Goal: Task Accomplishment & Management: Complete application form

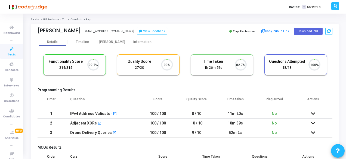
scroll to position [11, 14]
click at [10, 49] on icon at bounding box center [11, 49] width 11 height 7
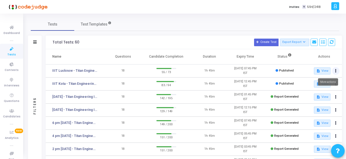
click at [336, 70] on icon at bounding box center [335, 71] width 1 height 3
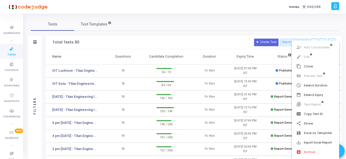
click at [207, 32] on div at bounding box center [173, 79] width 346 height 159
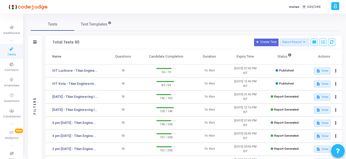
click at [228, 22] on div "Tests Test Templates" at bounding box center [185, 24] width 308 height 13
click at [336, 71] on icon at bounding box center [335, 71] width 1 height 3
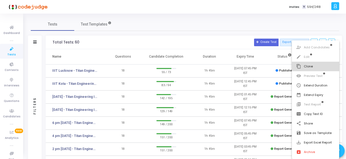
click at [303, 67] on button "content_copy Clone" at bounding box center [316, 67] width 48 height 10
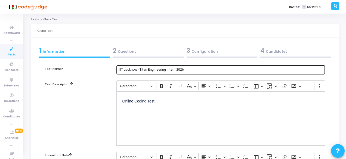
click at [123, 69] on input "IIIT Lucknow - Titan Engineering Intern 2026" at bounding box center [221, 70] width 204 height 4
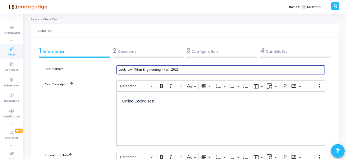
click at [132, 69] on input "Lucknow - Titan Engineering Intern 2026" at bounding box center [221, 70] width 204 height 4
drag, startPoint x: 125, startPoint y: 69, endPoint x: 136, endPoint y: 69, distance: 11.2
click at [136, 69] on input "JIIT 11 am - Titan Engineering Intern 2026" at bounding box center [221, 70] width 204 height 4
click at [119, 68] on input "JIIT Titan Engineering Intern 2026" at bounding box center [221, 70] width 204 height 4
paste input "11 am -"
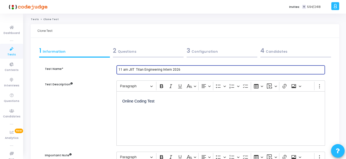
click at [135, 70] on input "11 am JIIT Titan Engineering Intern 2026" at bounding box center [221, 70] width 204 height 4
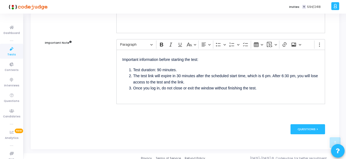
scroll to position [116, 0]
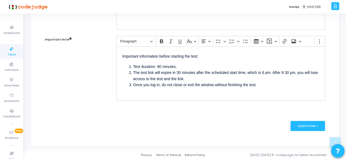
type input "11 am JIIT - Titan Engineering Intern 2026"
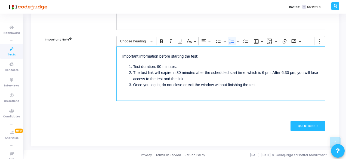
click at [267, 72] on li "The test link will expire in 30 minutes after the scheduled start time, which i…" at bounding box center [226, 76] width 186 height 12
click at [293, 73] on li "The test link will expire in 30 minutes after the scheduled start time, which i…" at bounding box center [226, 76] width 186 height 12
click at [311, 124] on div "Questions >" at bounding box center [307, 126] width 35 height 10
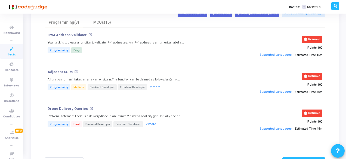
scroll to position [27, 0]
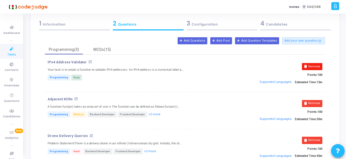
click at [313, 65] on button "Remove" at bounding box center [312, 66] width 20 height 7
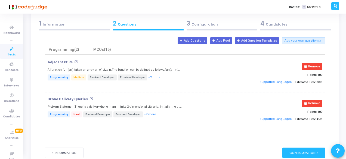
click at [313, 65] on button "Remove" at bounding box center [312, 66] width 20 height 7
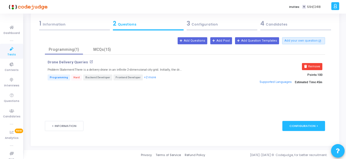
click at [313, 65] on button "Remove" at bounding box center [312, 66] width 20 height 7
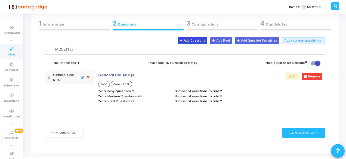
click at [204, 42] on button "Add Questions" at bounding box center [193, 40] width 30 height 7
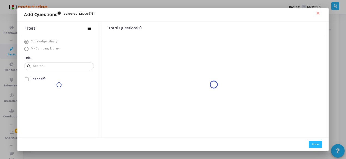
scroll to position [0, 0]
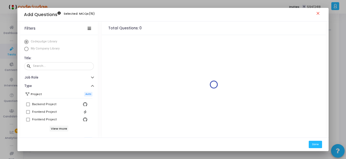
click at [29, 49] on span "My Company Library" at bounding box center [45, 48] width 32 height 5
click at [25, 48] on span "Select Library" at bounding box center [26, 49] width 4 height 4
click at [25, 48] on input "My Company Library" at bounding box center [26, 49] width 4 height 4
radio input "true"
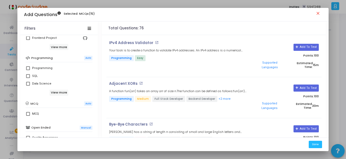
scroll to position [54, 0]
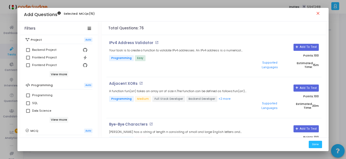
click at [27, 93] on label "Programming" at bounding box center [59, 95] width 66 height 7
click at [28, 97] on input "Programming" at bounding box center [28, 97] width 0 height 0
checkbox input "true"
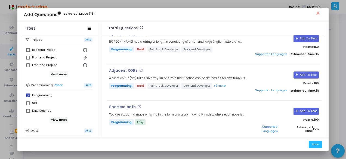
scroll to position [435, 0]
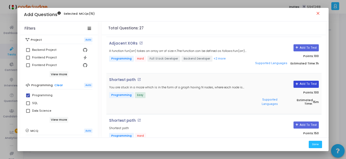
click at [311, 81] on button "Add To Test" at bounding box center [305, 84] width 25 height 7
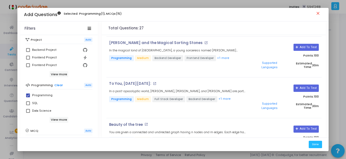
scroll to position [190, 0]
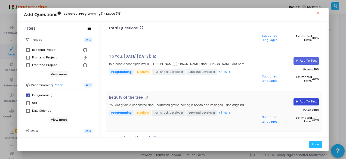
click at [303, 98] on button "Add To Test" at bounding box center [305, 101] width 25 height 7
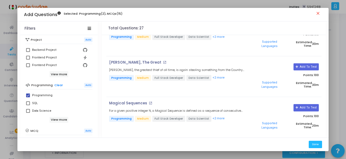
scroll to position [680, 0]
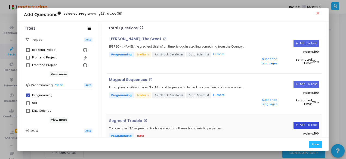
click at [311, 122] on button "Add To Test" at bounding box center [305, 125] width 25 height 7
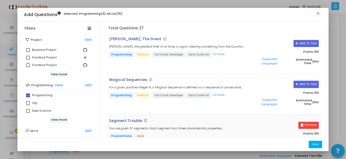
click at [317, 144] on button "Done" at bounding box center [315, 144] width 13 height 7
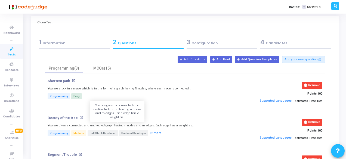
scroll to position [0, 0]
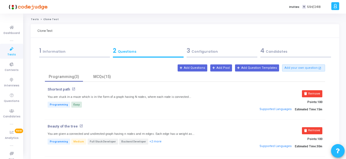
click at [215, 50] on div "3 Configuration" at bounding box center [222, 50] width 71 height 9
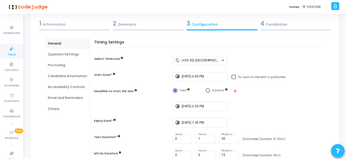
scroll to position [54, 0]
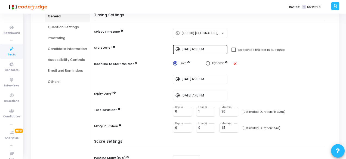
click at [203, 49] on input "[DATE] 6:00 PM" at bounding box center [204, 50] width 44 height 4
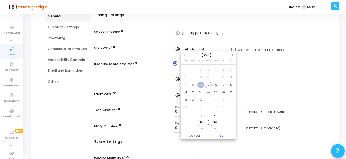
click at [215, 85] on span "18" at bounding box center [215, 85] width 7 height 7
click at [204, 123] on input "14" at bounding box center [201, 122] width 7 height 7
type input "1"
type input "11"
click at [217, 121] on input "09" at bounding box center [214, 122] width 7 height 7
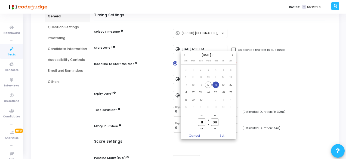
type input "0"
type input "00"
click at [221, 133] on span "Set" at bounding box center [222, 136] width 28 height 6
type input "[DATE] 11:00 AM"
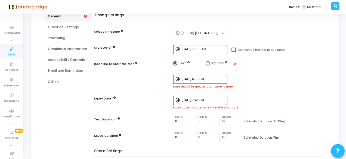
scroll to position [82, 0]
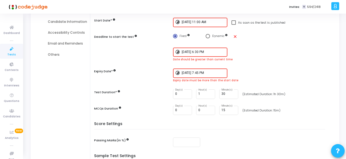
click at [207, 54] on div "[DATE] 6:30 PM" at bounding box center [204, 52] width 44 height 10
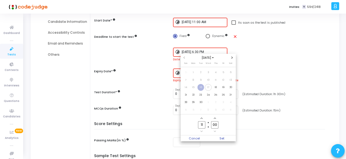
scroll to position [0, 0]
click at [218, 126] on input "00" at bounding box center [214, 124] width 7 height 7
type input "0"
type input "30"
click at [215, 88] on span "18" at bounding box center [215, 87] width 7 height 7
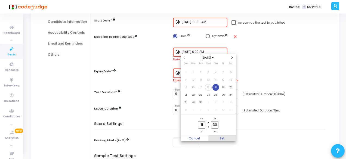
click at [224, 138] on span "Set" at bounding box center [222, 138] width 28 height 6
type input "[DATE] 11:30 AM"
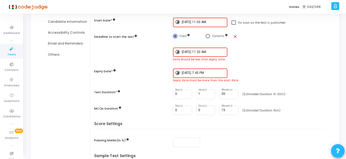
click at [209, 74] on input "[DATE] 7:45 PM" at bounding box center [204, 73] width 44 height 4
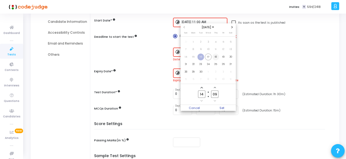
click at [215, 57] on span "18" at bounding box center [215, 57] width 7 height 7
click at [204, 95] on input "14" at bounding box center [201, 94] width 7 height 7
type input "12"
click at [217, 93] on input "09" at bounding box center [214, 94] width 7 height 7
type input "0"
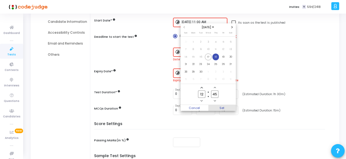
type input "45"
click at [224, 107] on span "Set" at bounding box center [222, 108] width 28 height 6
type input "[DATE] 12:45 PM"
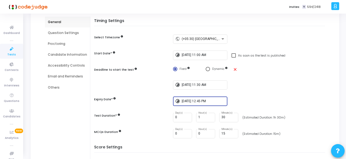
scroll to position [40, 0]
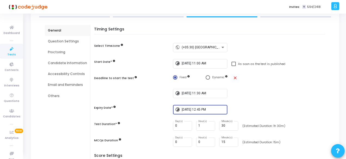
click at [51, 41] on div "Question Settings" at bounding box center [67, 41] width 39 height 5
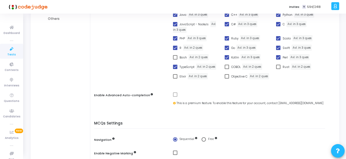
scroll to position [39, 0]
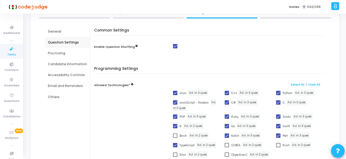
click at [48, 54] on div "Proctoring" at bounding box center [67, 53] width 45 height 11
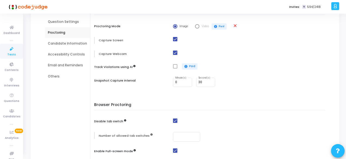
scroll to position [48, 0]
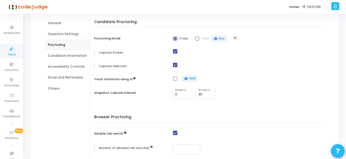
click at [48, 55] on div "Candidate Information" at bounding box center [67, 55] width 39 height 5
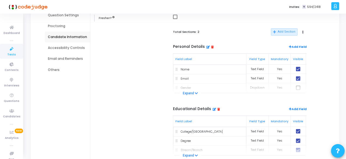
scroll to position [75, 0]
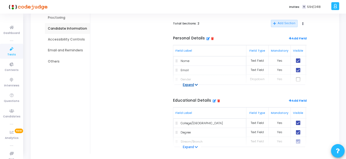
click at [196, 84] on icon at bounding box center [196, 85] width 3 height 4
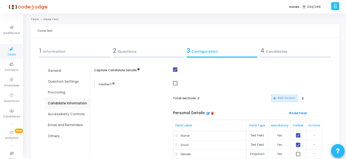
scroll to position [0, 0]
click at [176, 83] on span at bounding box center [175, 83] width 4 height 4
click at [175, 85] on input "checkbox" at bounding box center [175, 85] width 0 height 0
checkbox input "true"
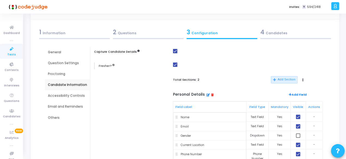
scroll to position [27, 0]
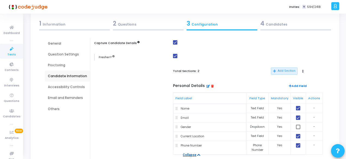
click at [55, 88] on div "Accessibility Controls" at bounding box center [67, 87] width 39 height 5
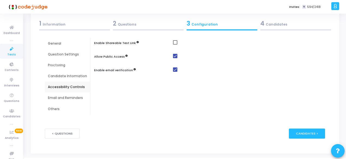
click at [57, 96] on div "Email and Reminders" at bounding box center [67, 97] width 39 height 5
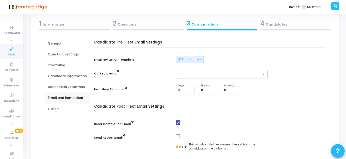
click at [269, 25] on div "4 Candidates" at bounding box center [295, 23] width 71 height 9
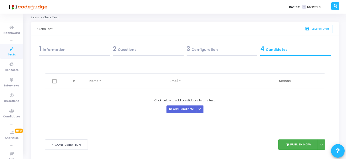
scroll to position [0, 0]
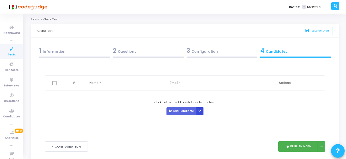
click at [198, 109] on button "Button group with nested dropdown" at bounding box center [200, 110] width 8 height 7
click at [208, 119] on button "Upload Candidate List" at bounding box center [216, 120] width 42 height 7
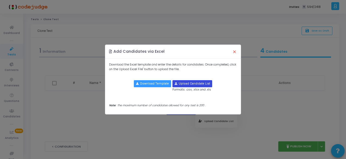
click at [196, 82] on input "file" at bounding box center [192, 83] width 39 height 7
type input "C:\fakepath\JIIT - 11 am .xlsx"
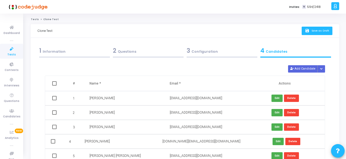
click at [312, 32] on span "Save as Draft" at bounding box center [320, 31] width 18 height 4
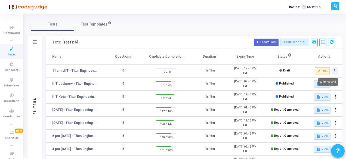
click at [334, 70] on icon at bounding box center [334, 71] width 1 height 3
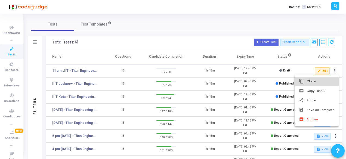
click at [308, 79] on button "content_copy Clone" at bounding box center [316, 82] width 44 height 10
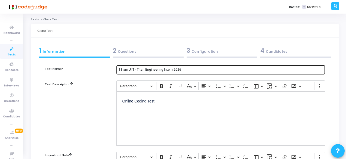
click at [128, 70] on input "11 am JIIT - Titan Engineering Intern 2026" at bounding box center [221, 70] width 204 height 4
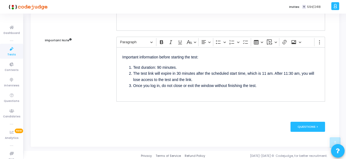
scroll to position [116, 0]
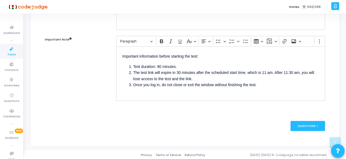
type input "1 pm JIIT - Titan Engineering Intern 2026"
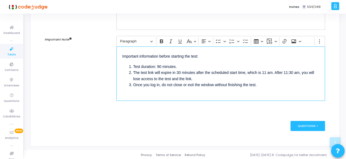
click at [268, 71] on li "The test link will expire in 30 minutes after the scheduled start time, which i…" at bounding box center [226, 76] width 186 height 12
click at [285, 71] on li "The test link will expire in 30 minutes after the scheduled start time, which i…" at bounding box center [226, 76] width 186 height 12
click at [297, 123] on div "Questions >" at bounding box center [307, 126] width 35 height 10
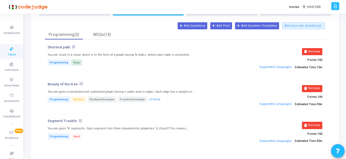
scroll to position [54, 0]
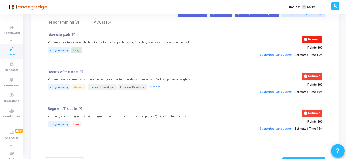
click at [314, 40] on button "Remove" at bounding box center [312, 39] width 20 height 7
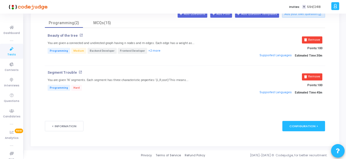
click at [314, 40] on button "Remove" at bounding box center [312, 39] width 20 height 7
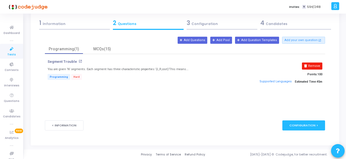
click at [314, 64] on button "Remove" at bounding box center [312, 66] width 20 height 7
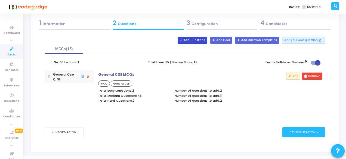
click at [200, 41] on button "Add Questions" at bounding box center [193, 40] width 30 height 7
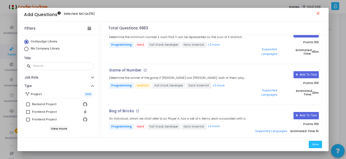
scroll to position [136, 0]
click at [26, 48] on span "Select Library" at bounding box center [26, 49] width 4 height 4
click at [26, 48] on input "My Company Library" at bounding box center [26, 49] width 4 height 4
radio input "true"
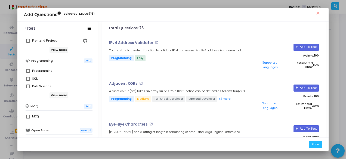
scroll to position [82, 0]
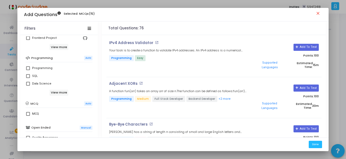
click at [26, 68] on span at bounding box center [28, 68] width 4 height 4
click at [28, 70] on input "Programming" at bounding box center [28, 70] width 0 height 0
checkbox input "true"
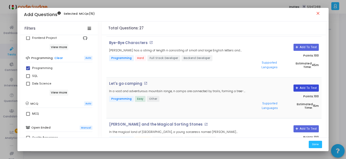
click at [306, 85] on button "Add To Test" at bounding box center [305, 88] width 25 height 7
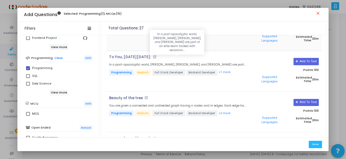
scroll to position [190, 0]
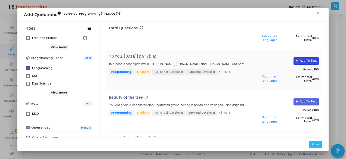
click at [297, 60] on icon at bounding box center [297, 61] width 3 height 3
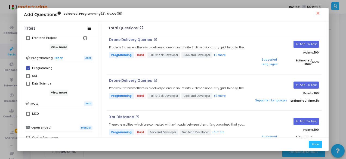
scroll to position [843, 0]
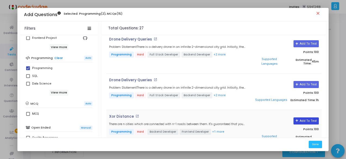
click at [296, 119] on icon at bounding box center [297, 120] width 3 height 3
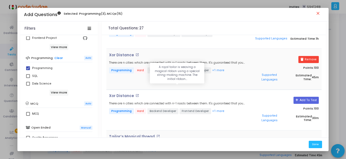
scroll to position [940, 0]
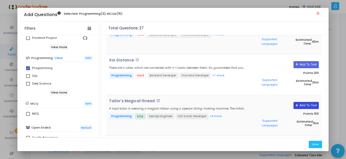
click at [295, 102] on button "Add To Test" at bounding box center [305, 105] width 25 height 7
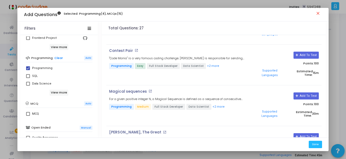
scroll to position [614, 0]
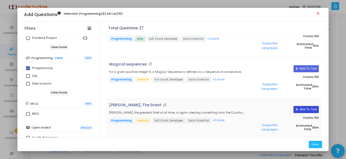
click at [306, 106] on button "Add To Test" at bounding box center [305, 109] width 25 height 7
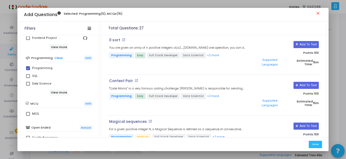
scroll to position [587, 0]
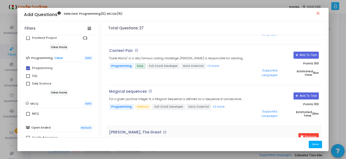
click at [312, 143] on button "Done" at bounding box center [315, 144] width 13 height 7
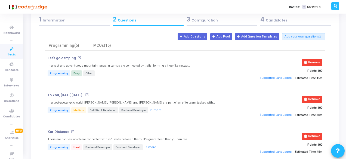
scroll to position [28, 0]
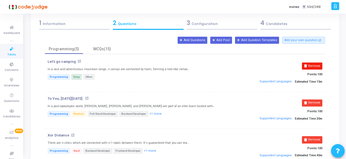
click at [315, 64] on button "Remove" at bounding box center [312, 66] width 20 height 7
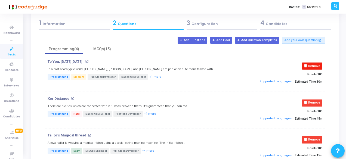
click at [316, 68] on button "Remove" at bounding box center [312, 66] width 20 height 7
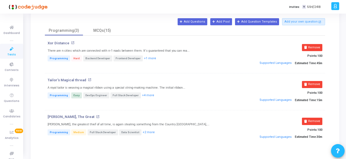
scroll to position [55, 0]
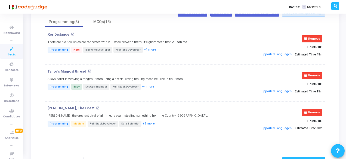
drag, startPoint x: 46, startPoint y: 69, endPoint x: 84, endPoint y: 70, distance: 38.1
click at [84, 70] on div "Tailor’s Magical thread open_in_new A royal tailor is weaving a magical ribbon …" at bounding box center [138, 83] width 187 height 28
copy p "Tailor’s Magical thread"
drag, startPoint x: 42, startPoint y: 106, endPoint x: 83, endPoint y: 108, distance: 41.2
click at [83, 108] on div "Test Name* 1 pm JIIT - Titan Engineering Intern 2026 Test Description Rich Text…" at bounding box center [185, 89] width 295 height 171
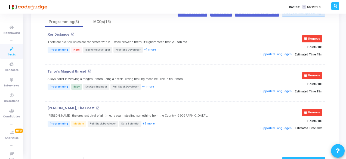
copy p "[PERSON_NAME], The Great"
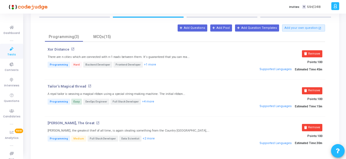
scroll to position [28, 0]
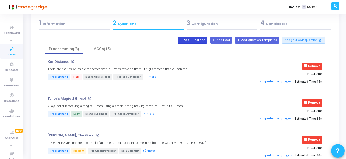
click at [200, 42] on button "Add Questions" at bounding box center [193, 40] width 30 height 7
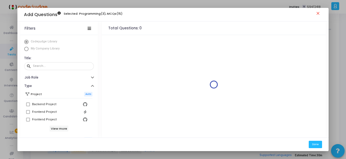
click at [25, 49] on span "Select Library" at bounding box center [26, 49] width 4 height 4
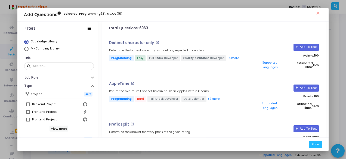
click at [25, 49] on span "Select Library" at bounding box center [26, 49] width 4 height 4
click at [25, 49] on input "My Company Library" at bounding box center [26, 49] width 4 height 4
radio input "true"
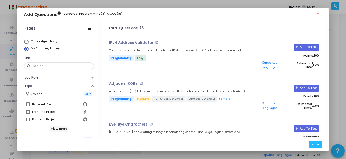
scroll to position [82, 0]
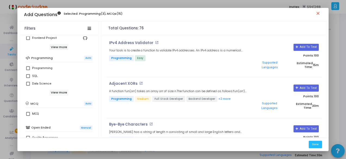
click at [26, 69] on span at bounding box center [28, 68] width 4 height 4
click at [28, 70] on input "Programming" at bounding box center [28, 70] width 0 height 0
checkbox input "true"
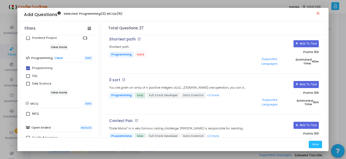
scroll to position [517, 0]
drag, startPoint x: 108, startPoint y: 60, endPoint x: 119, endPoint y: 61, distance: 10.9
click at [119, 78] on div "0 sort open_in_new You are given an array of n positive integers a1,a2,…,[DOMAI…" at bounding box center [177, 94] width 143 height 32
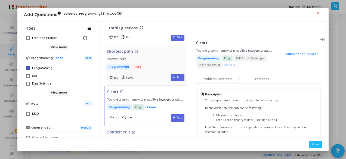
copy p "0 sort"
click at [318, 12] on mat-icon "close" at bounding box center [318, 14] width 7 height 7
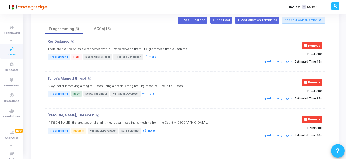
scroll to position [0, 0]
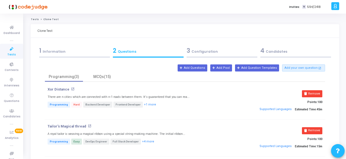
click at [210, 53] on div "3 Configuration" at bounding box center [222, 50] width 71 height 9
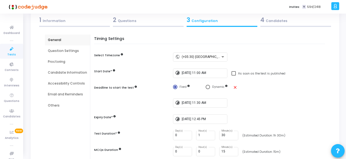
scroll to position [40, 0]
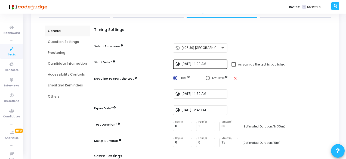
click at [205, 62] on div "[DATE] 11:00 AM" at bounding box center [204, 64] width 44 height 10
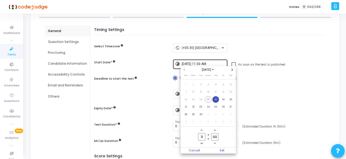
scroll to position [0, 0]
click at [204, 137] on input "11" at bounding box center [201, 136] width 7 height 7
type input "13"
click at [218, 148] on span "Set" at bounding box center [222, 151] width 28 height 6
type input "[DATE] 1:00 PM"
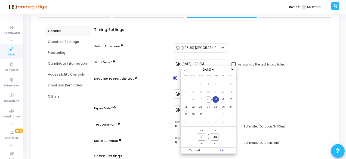
scroll to position [40, 0]
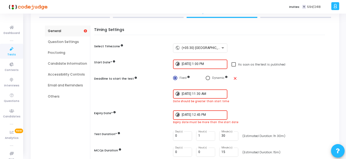
click at [196, 94] on input "[DATE] 11:30 AM" at bounding box center [204, 94] width 44 height 4
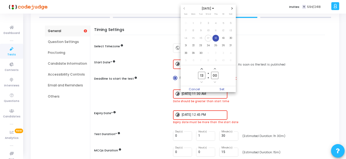
click at [202, 75] on input "13" at bounding box center [201, 75] width 7 height 7
click at [218, 74] on input "00" at bounding box center [214, 75] width 7 height 7
type input "0"
type input "30"
click at [227, 87] on span "Set" at bounding box center [222, 89] width 28 height 6
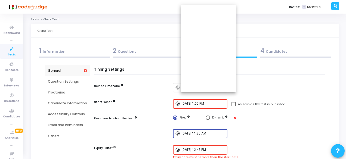
type input "[DATE] 1:30 PM"
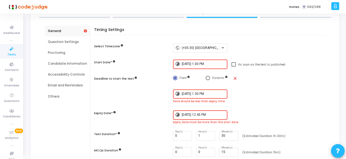
scroll to position [67, 0]
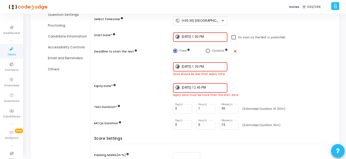
click at [207, 88] on input "[DATE] 12:45 PM" at bounding box center [204, 88] width 44 height 4
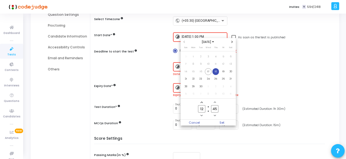
click at [203, 109] on input "12" at bounding box center [201, 108] width 7 height 7
type input "14"
click at [225, 127] on div at bounding box center [173, 79] width 346 height 159
type input "[DATE] 2:45 PM"
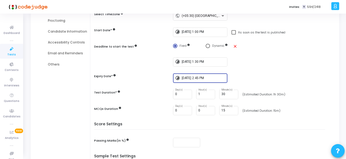
scroll to position [13, 0]
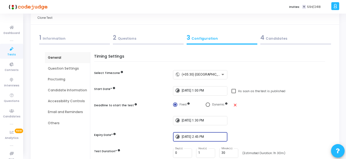
click at [271, 41] on div "4 Candidates" at bounding box center [295, 37] width 71 height 9
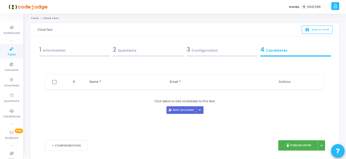
scroll to position [0, 0]
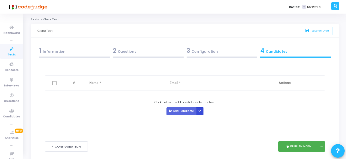
click at [198, 111] on icon "Button group with nested dropdown" at bounding box center [199, 111] width 2 height 3
click at [204, 122] on button "Upload Candidate List" at bounding box center [216, 120] width 42 height 7
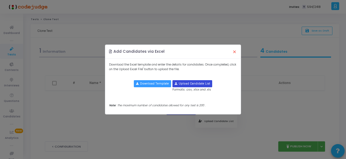
click at [193, 80] on input "file" at bounding box center [192, 83] width 39 height 7
type input "C:\fakepath\JIIT - 1 pm .xlsx"
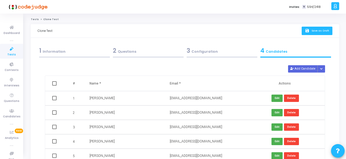
click at [305, 33] on button "save Save as Draft" at bounding box center [317, 31] width 31 height 8
